Goal: Navigation & Orientation: Find specific page/section

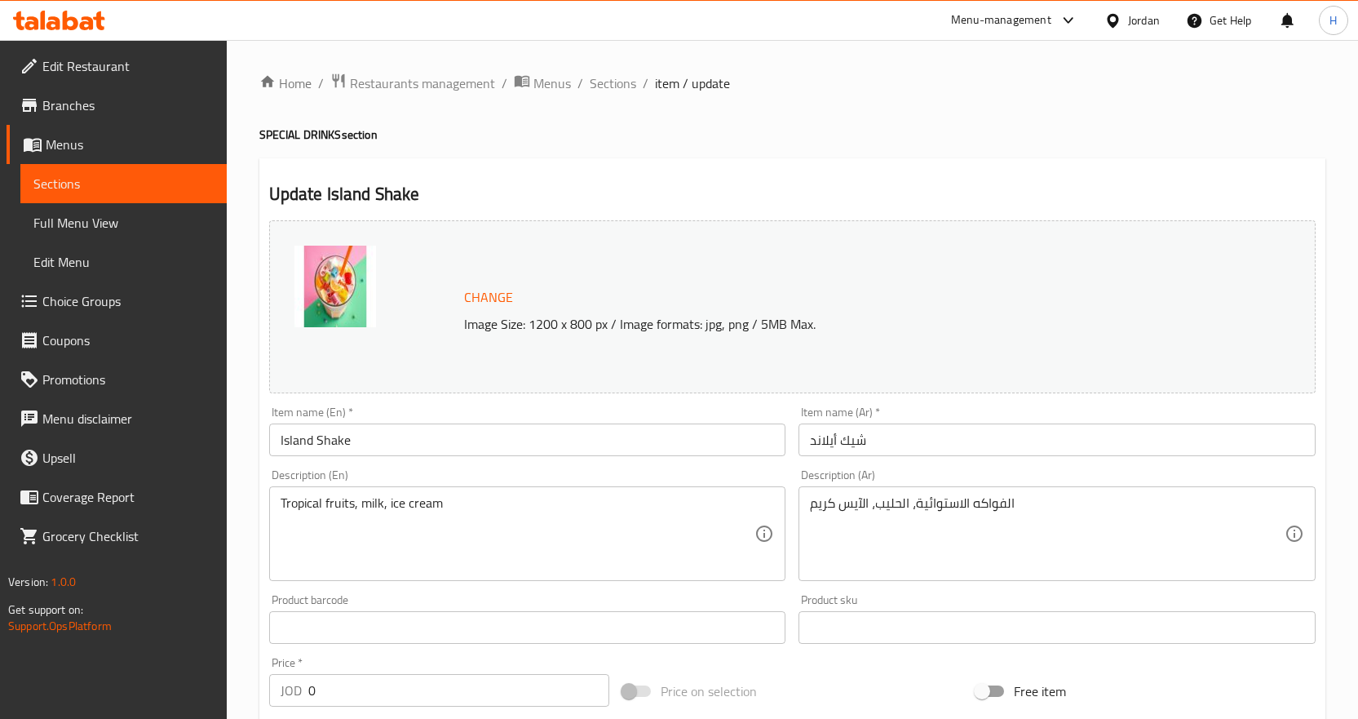
scroll to position [542, 0]
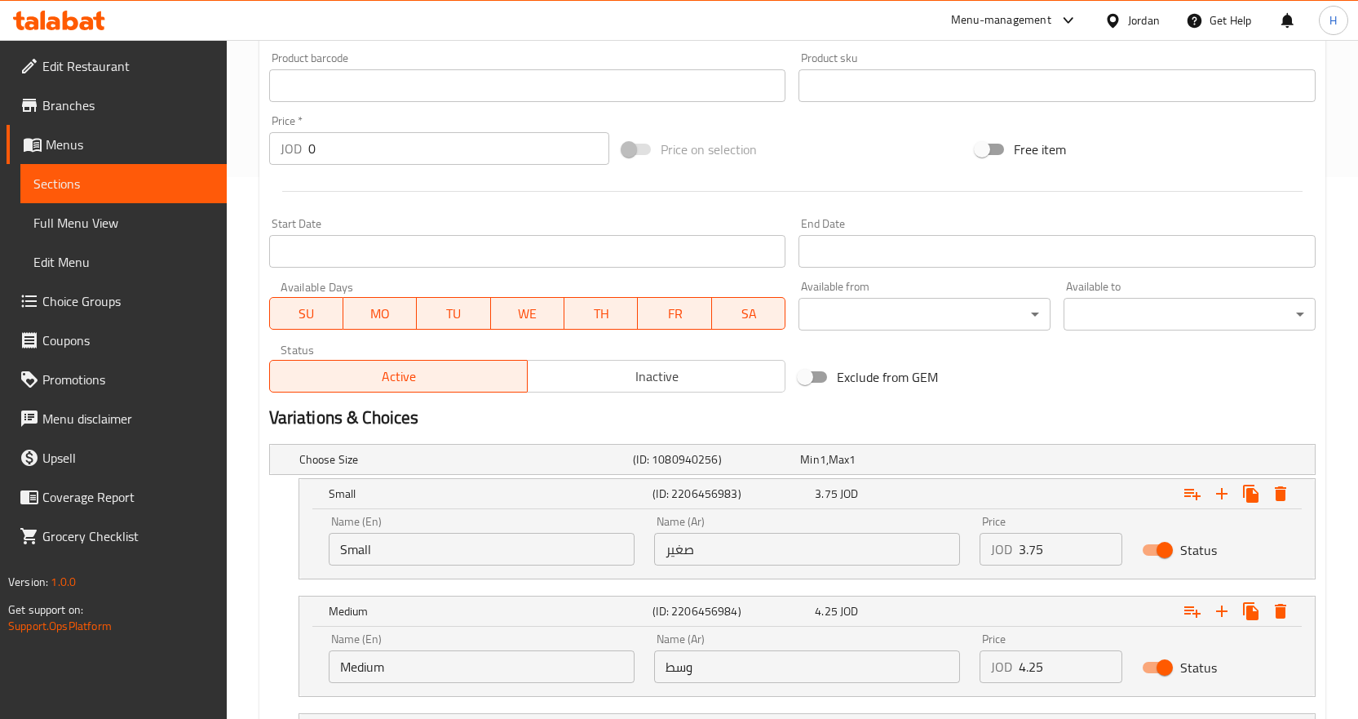
click at [88, 24] on icon at bounding box center [87, 23] width 14 height 14
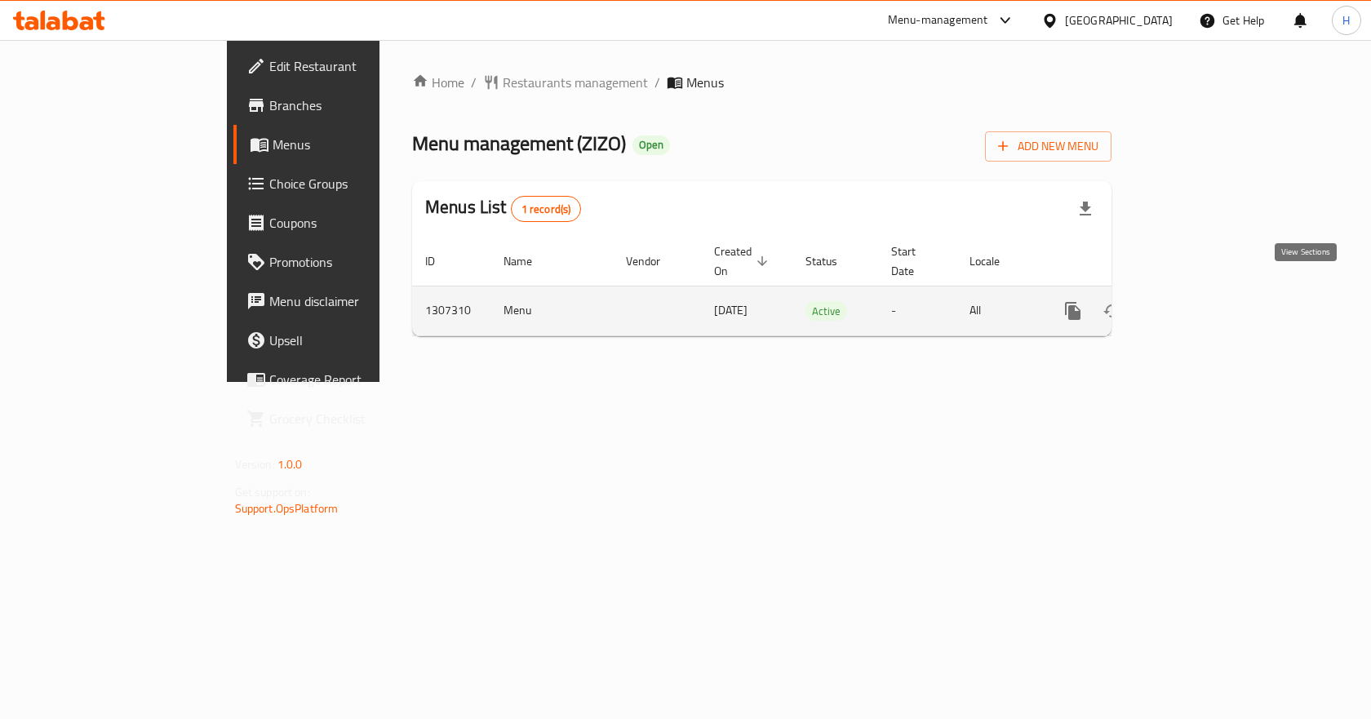
click at [1200, 301] on icon "enhanced table" at bounding box center [1191, 311] width 20 height 20
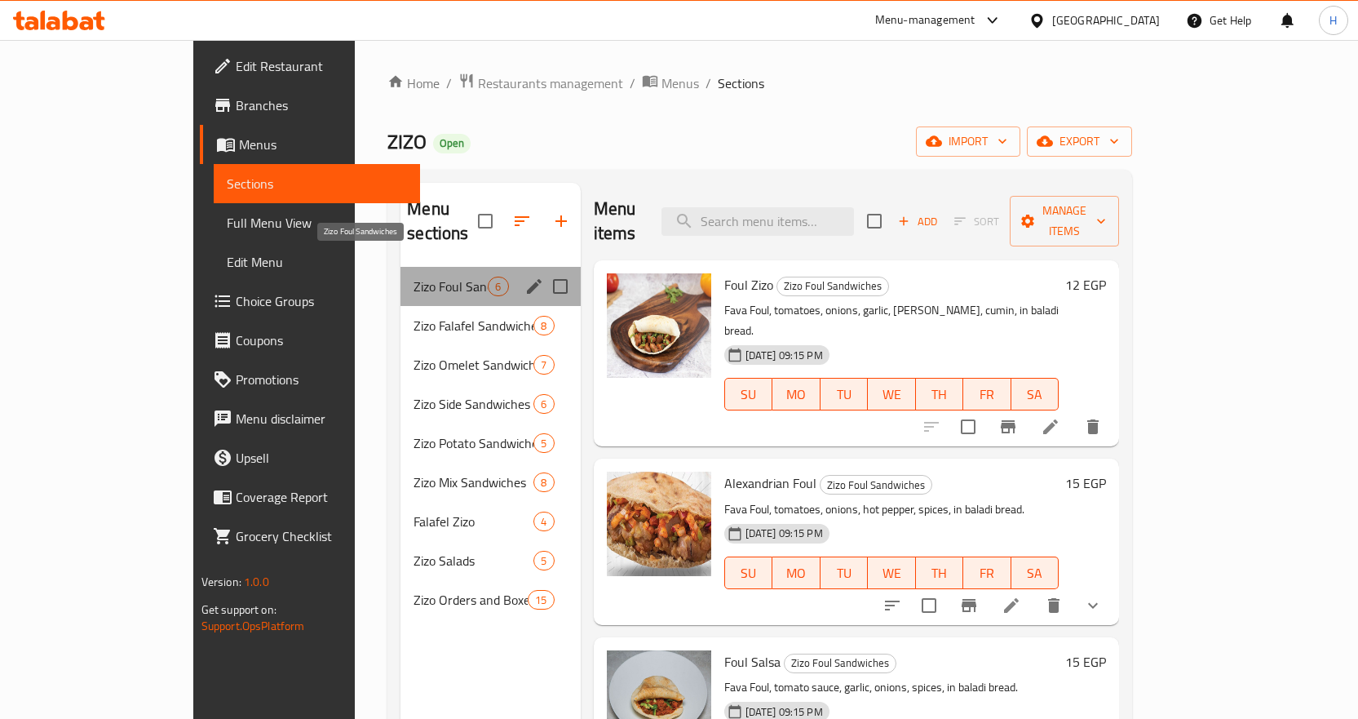
click at [414, 277] on span "Zizo Foul Sandwiches" at bounding box center [451, 287] width 74 height 20
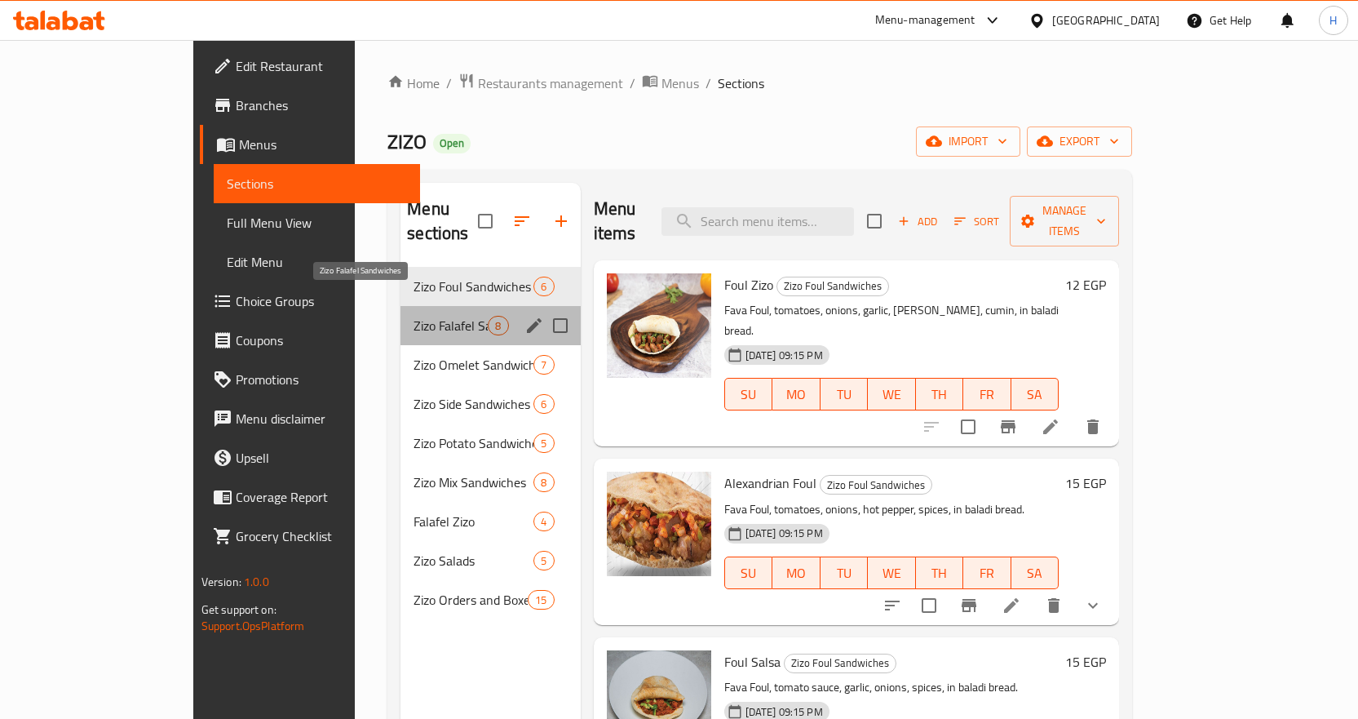
click at [414, 316] on span "Zizo Falafel Sandwiches" at bounding box center [451, 326] width 74 height 20
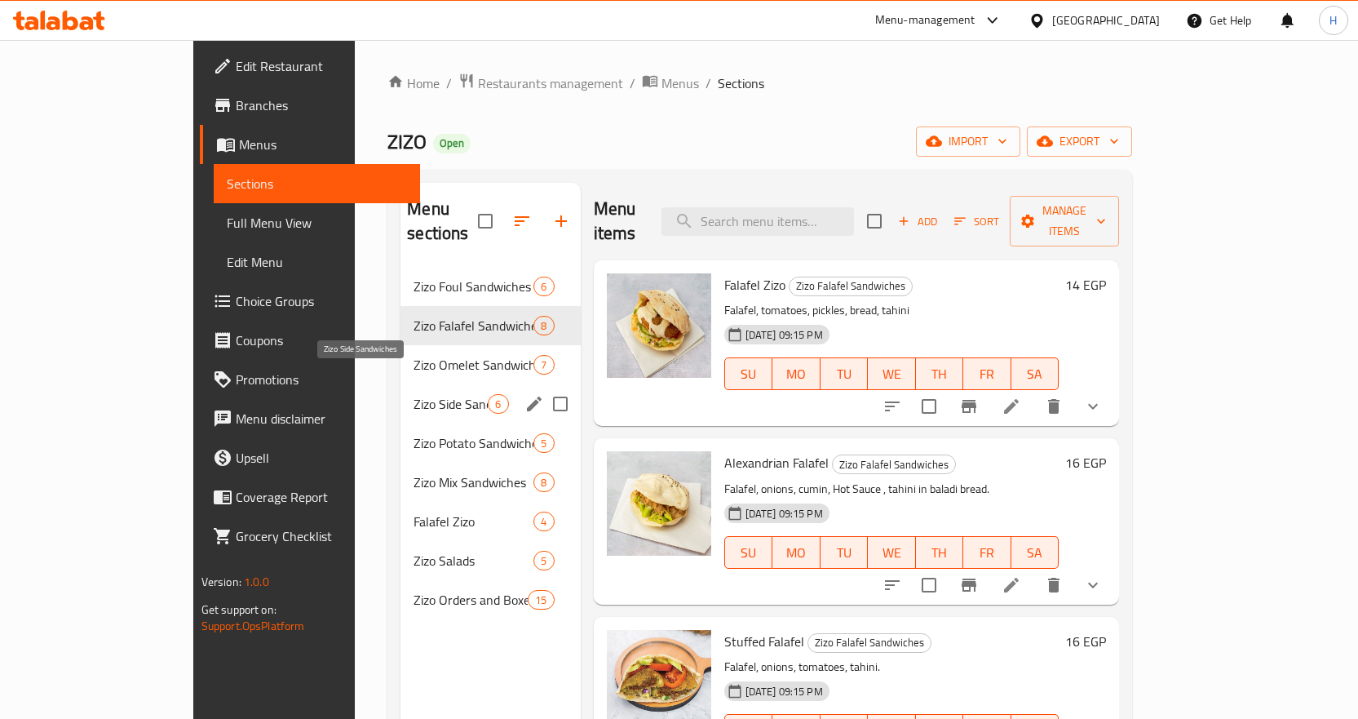
drag, startPoint x: 363, startPoint y: 414, endPoint x: 374, endPoint y: 458, distance: 45.5
click at [414, 433] on span "Zizo Potato Sandwiches" at bounding box center [474, 443] width 120 height 20
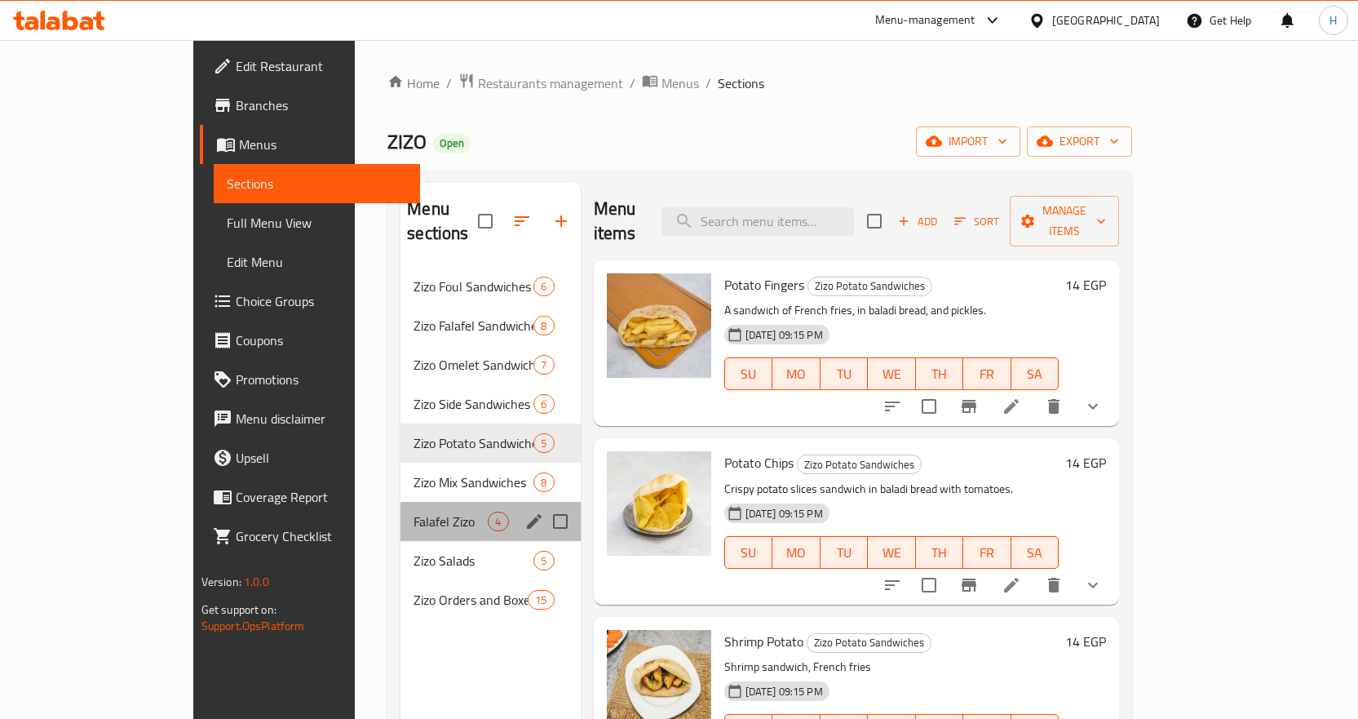
click at [401, 515] on div "Falafel Zizo 4" at bounding box center [490, 521] width 179 height 39
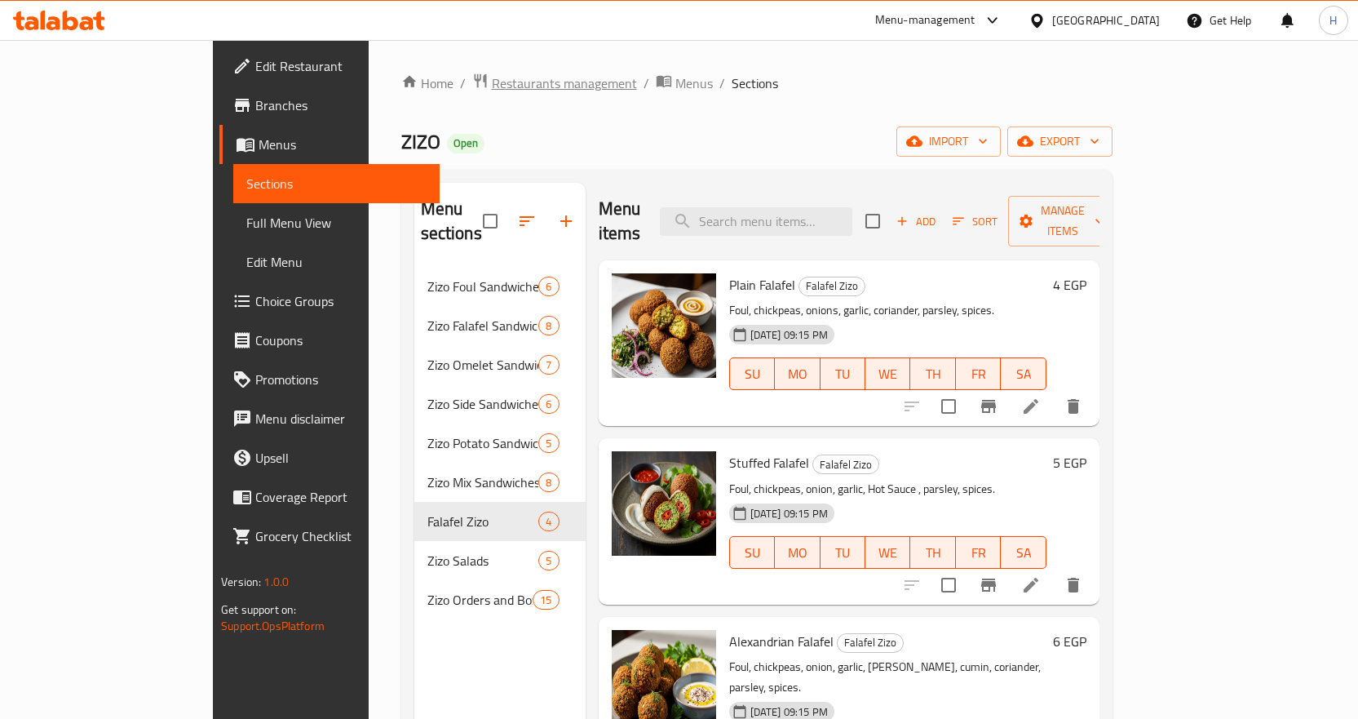
click at [492, 83] on span "Restaurants management" at bounding box center [564, 83] width 145 height 20
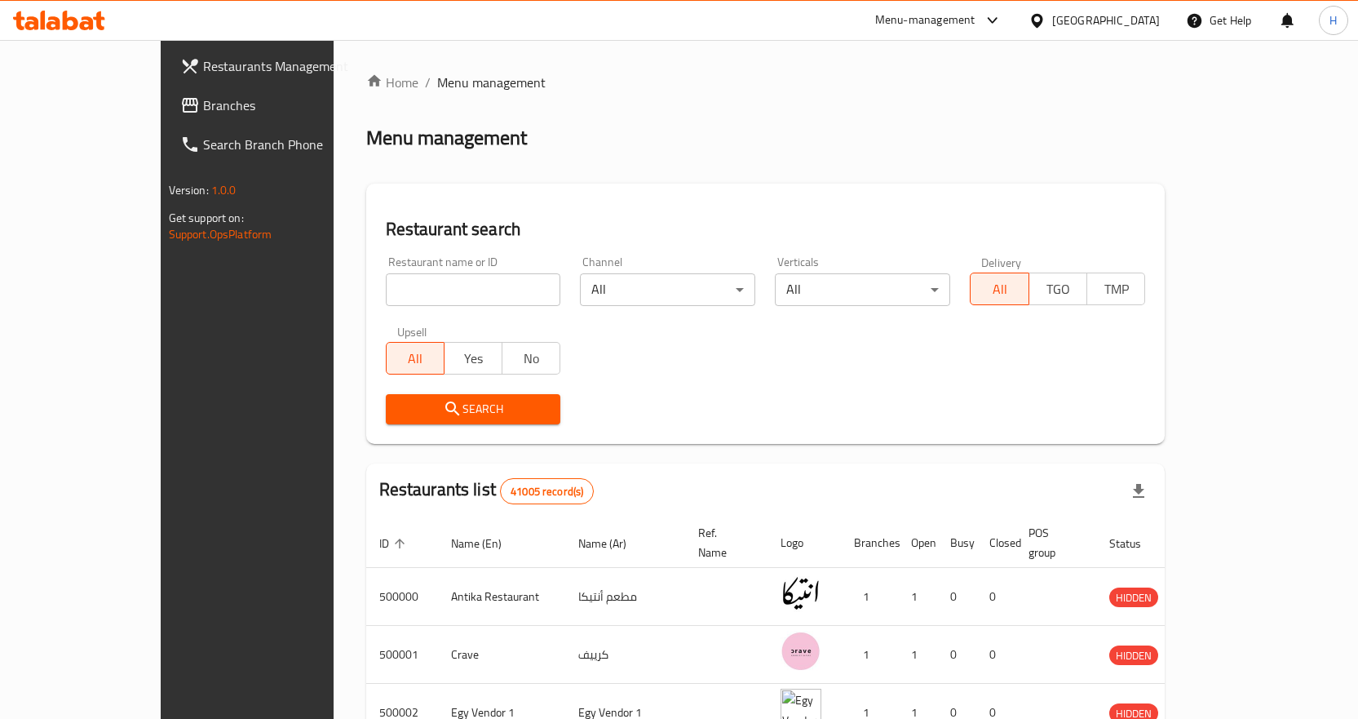
click at [76, 20] on icon at bounding box center [71, 21] width 16 height 20
